Goal: Task Accomplishment & Management: Manage account settings

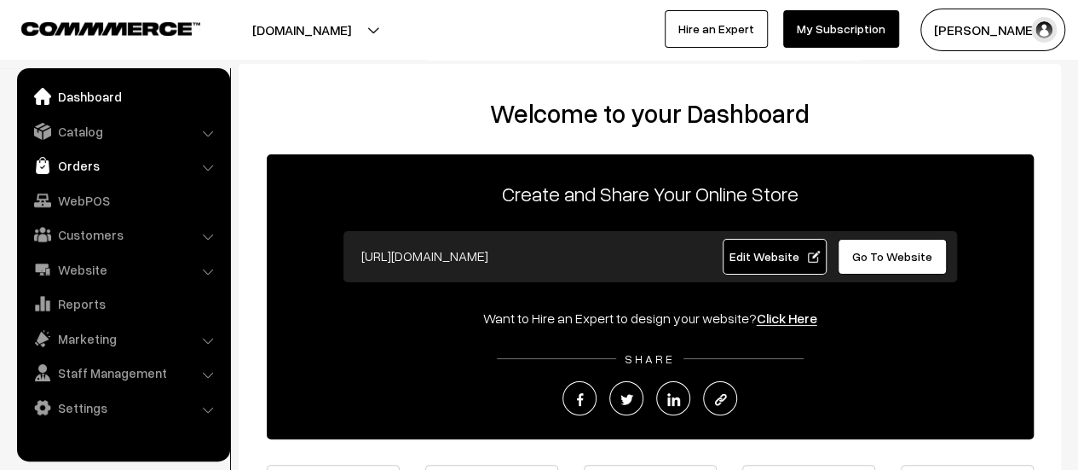
click at [78, 161] on link "Orders" at bounding box center [122, 165] width 203 height 31
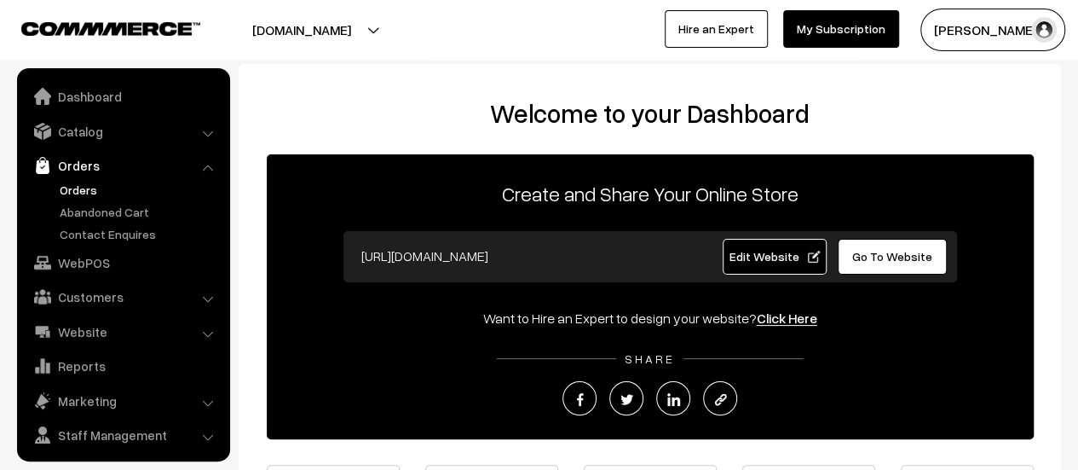
click at [76, 190] on link "Orders" at bounding box center [139, 190] width 169 height 18
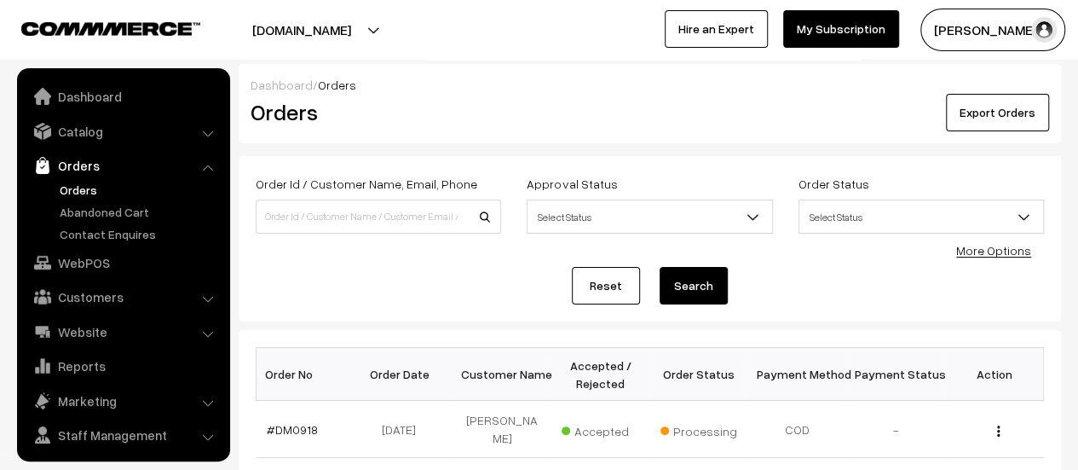
scroll to position [39, 0]
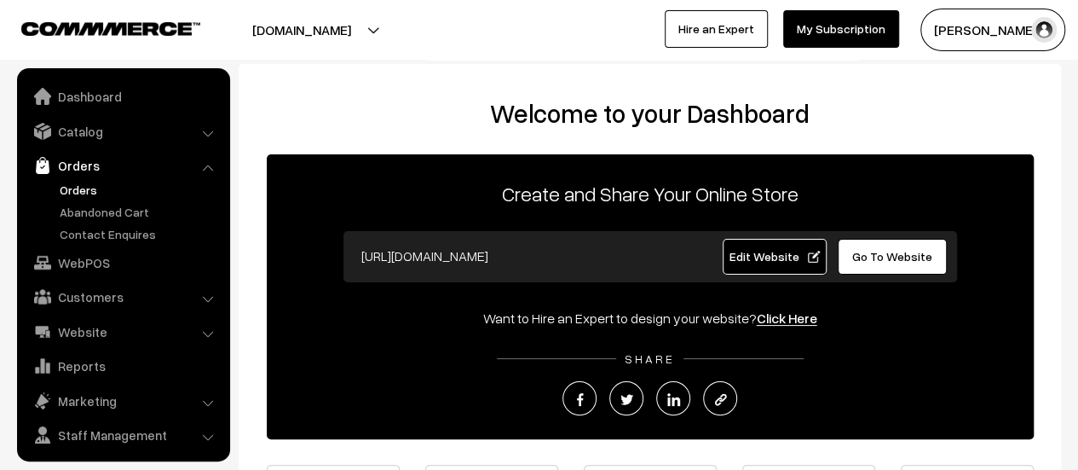
click at [85, 185] on link "Orders" at bounding box center [139, 190] width 169 height 18
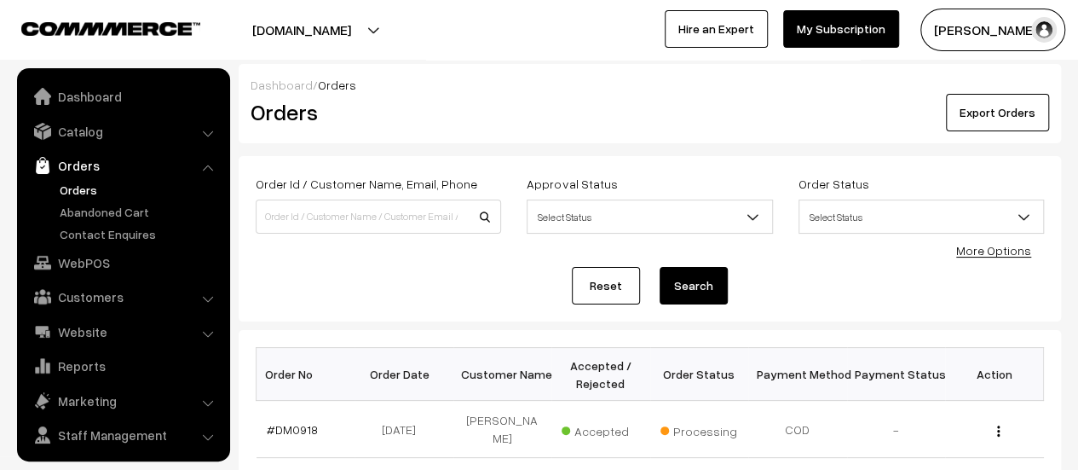
scroll to position [39, 0]
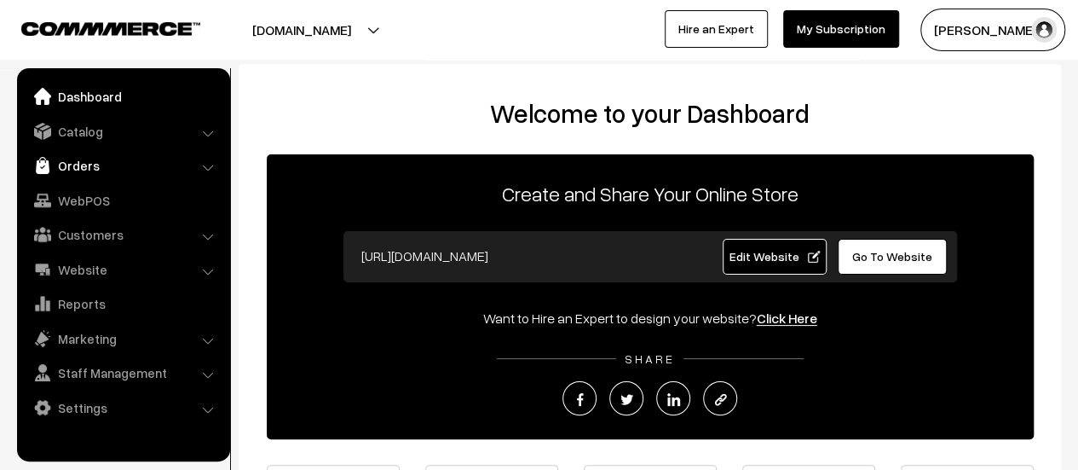
click at [75, 168] on link "Orders" at bounding box center [122, 165] width 203 height 31
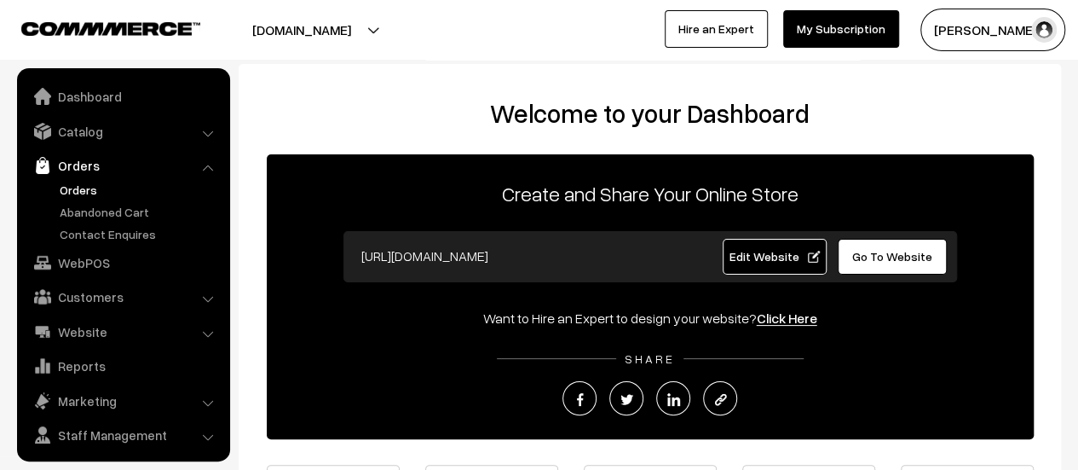
click at [83, 185] on link "Orders" at bounding box center [139, 190] width 169 height 18
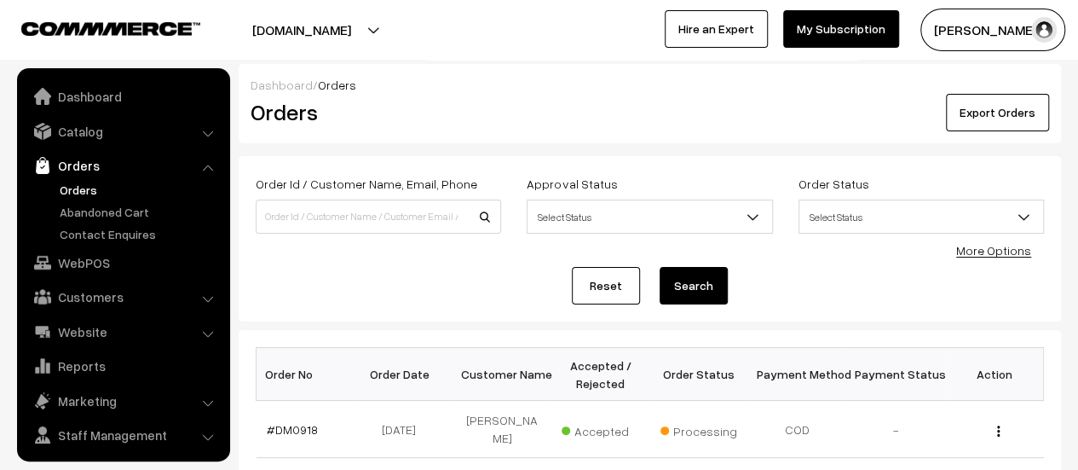
scroll to position [39, 0]
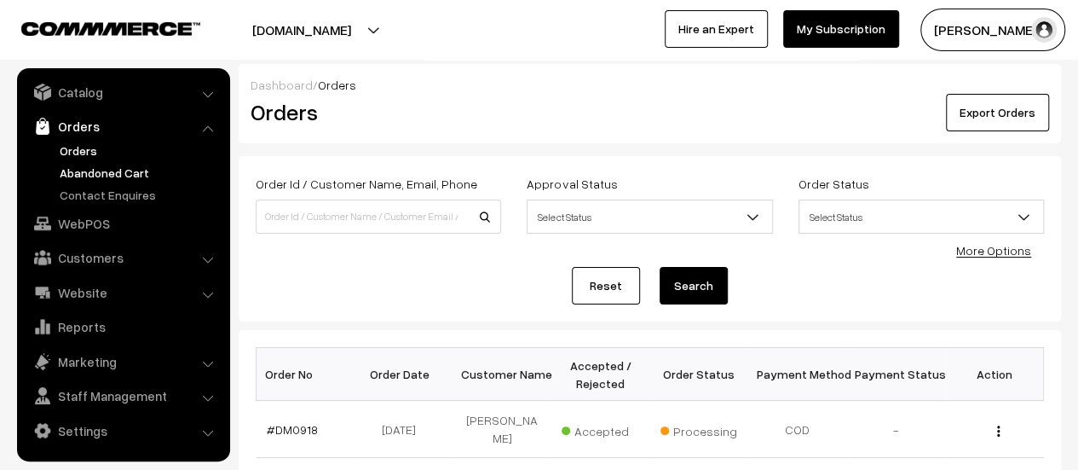
click at [89, 164] on link "Abandoned Cart" at bounding box center [139, 173] width 169 height 18
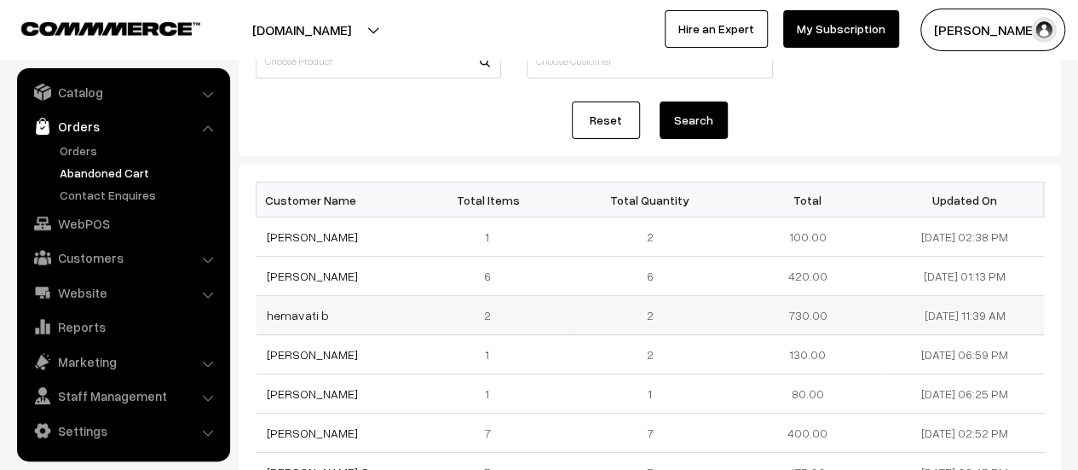
scroll to position [27, 0]
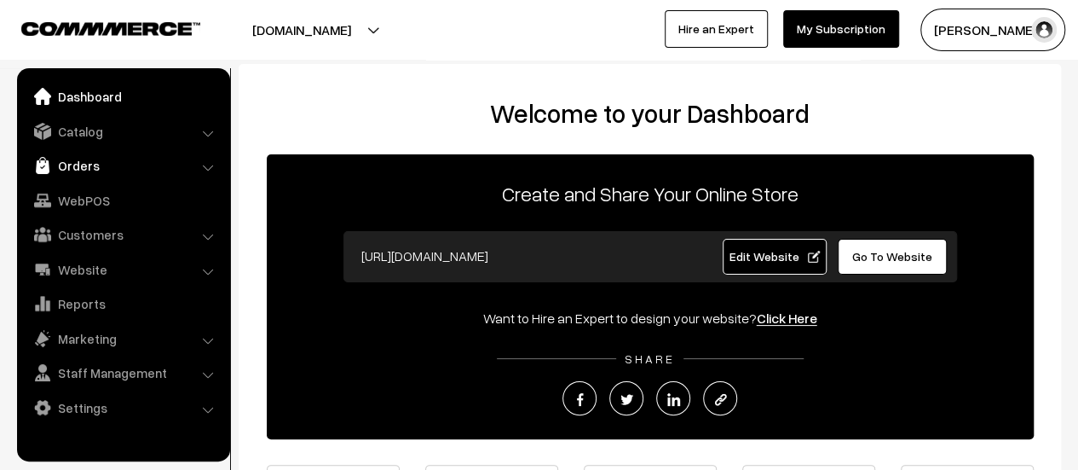
click at [84, 167] on link "Orders" at bounding box center [122, 165] width 203 height 31
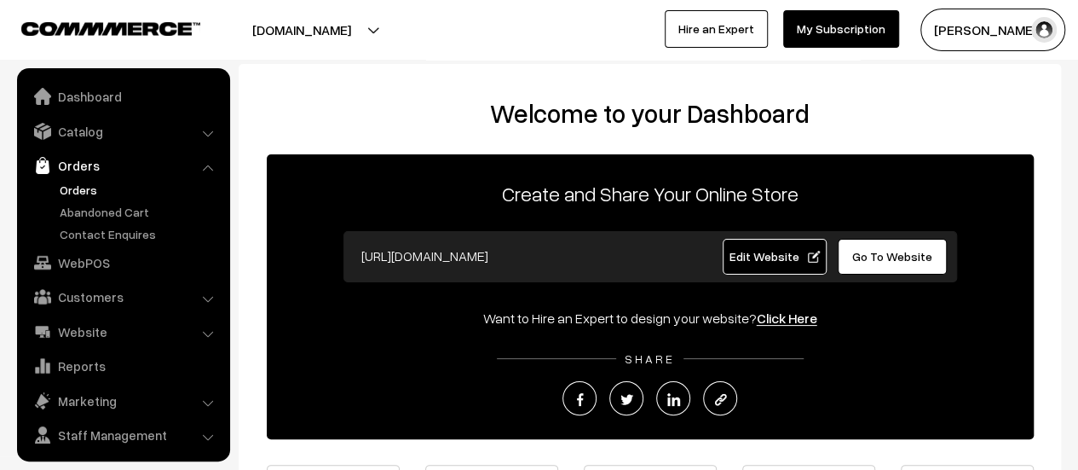
click at [82, 187] on link "Orders" at bounding box center [139, 190] width 169 height 18
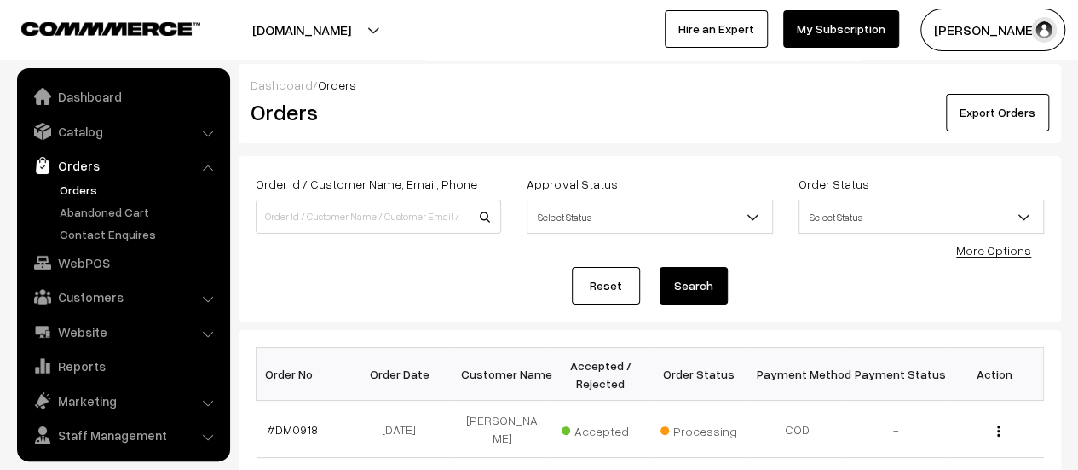
scroll to position [39, 0]
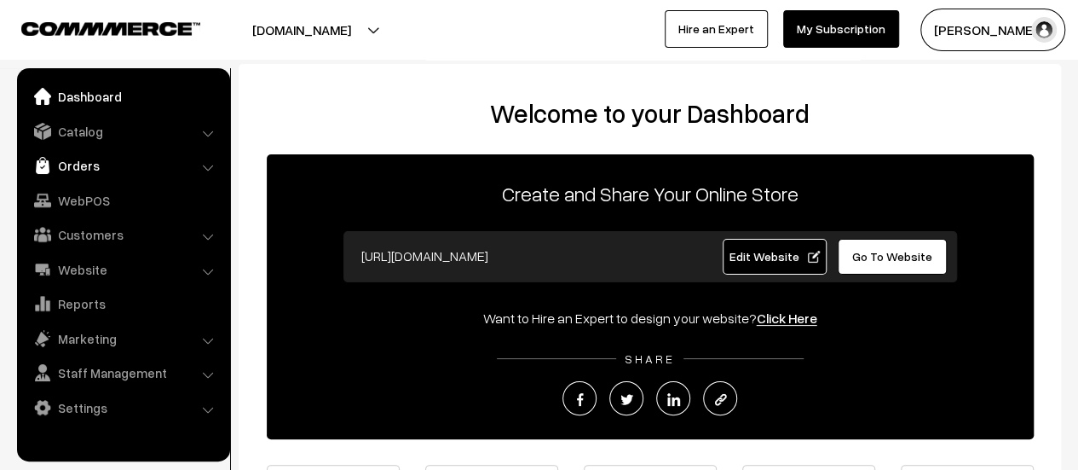
click at [58, 165] on link "Orders" at bounding box center [122, 165] width 203 height 31
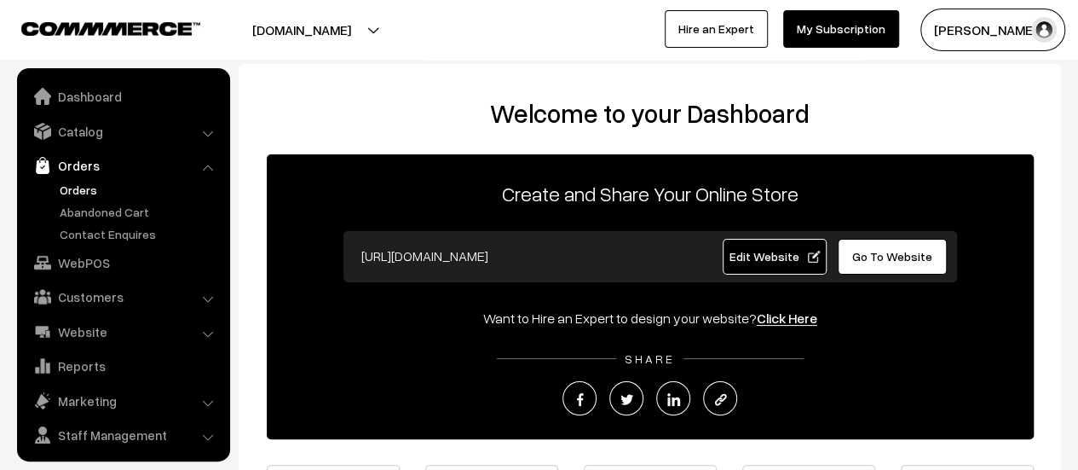
click at [82, 184] on link "Orders" at bounding box center [139, 190] width 169 height 18
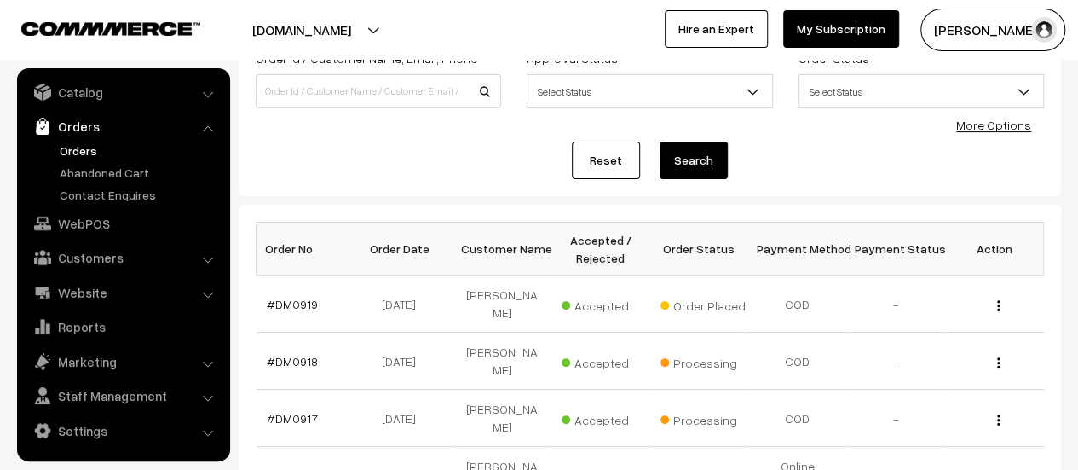
scroll to position [126, 0]
click at [292, 296] on link "#DM0919" at bounding box center [292, 303] width 51 height 14
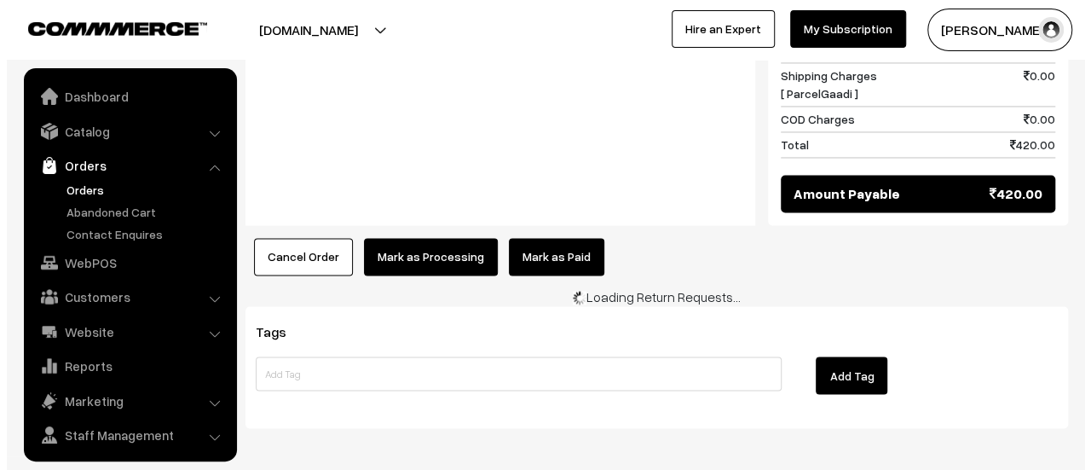
scroll to position [39, 0]
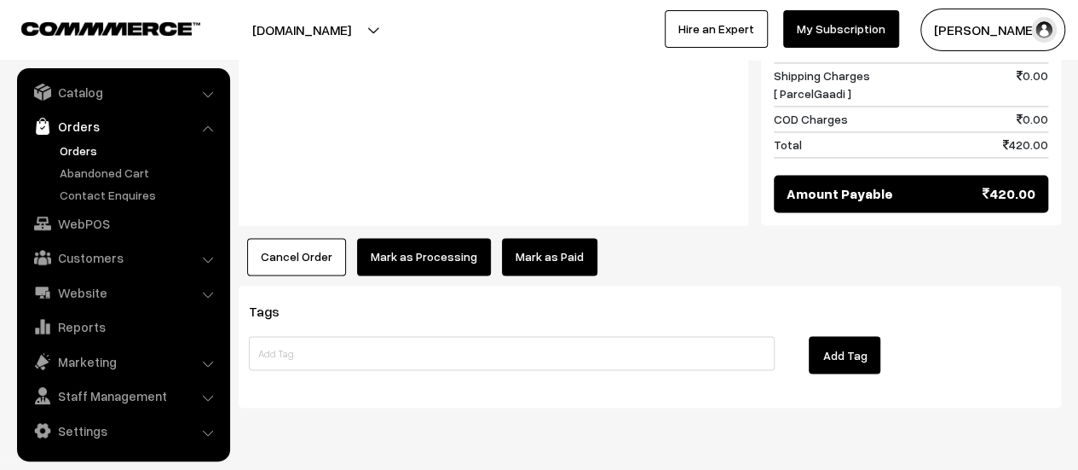
click at [413, 238] on button "Mark as Processing" at bounding box center [424, 257] width 134 height 38
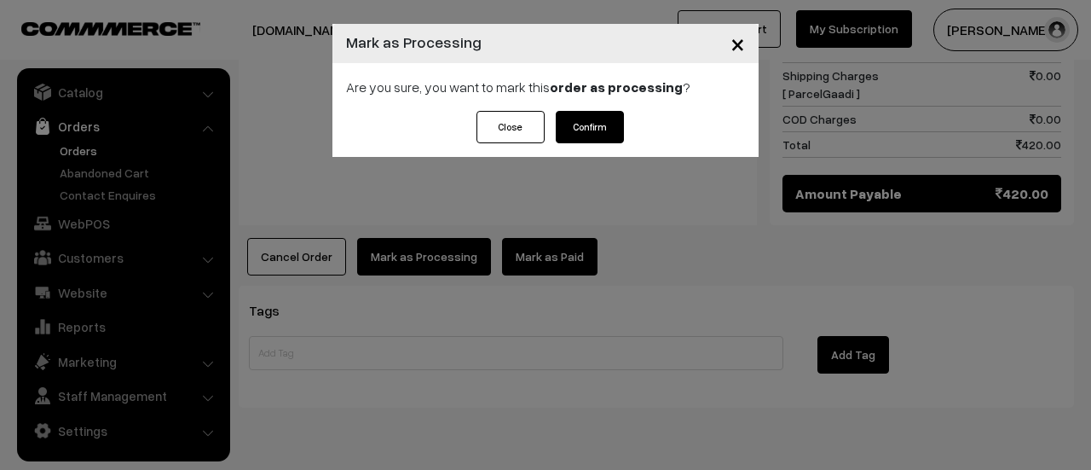
click at [599, 121] on button "Confirm" at bounding box center [590, 127] width 68 height 32
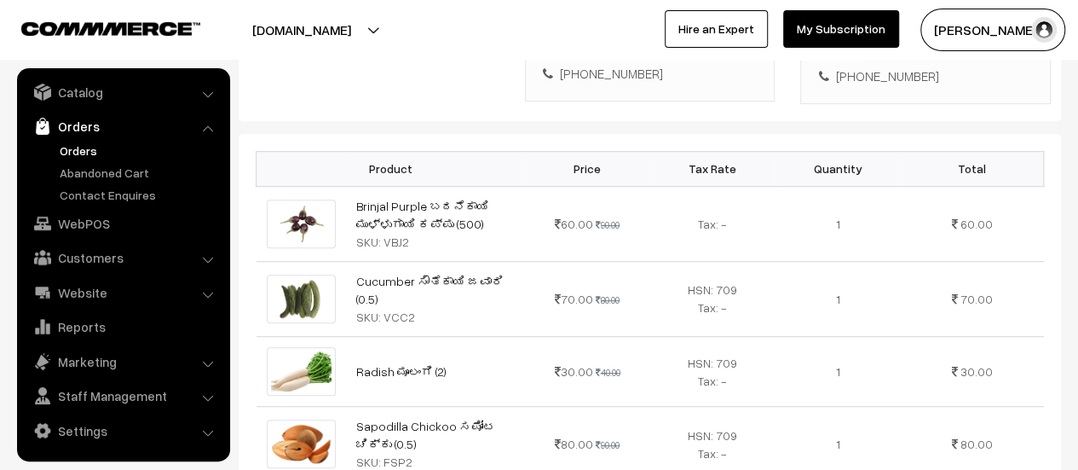
scroll to position [419, 0]
